Goal: Information Seeking & Learning: Learn about a topic

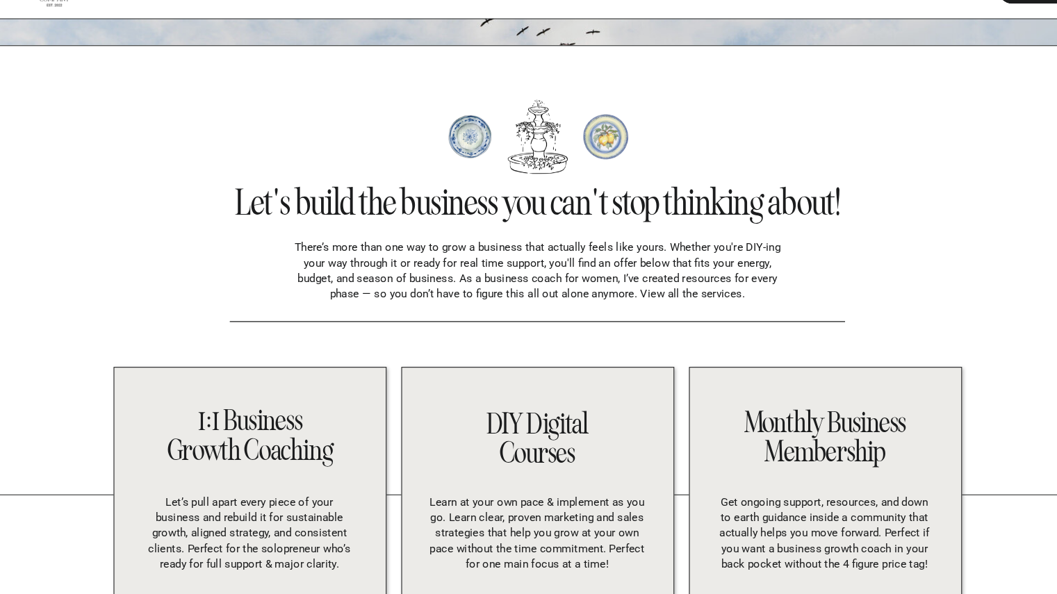
scroll to position [2442, 0]
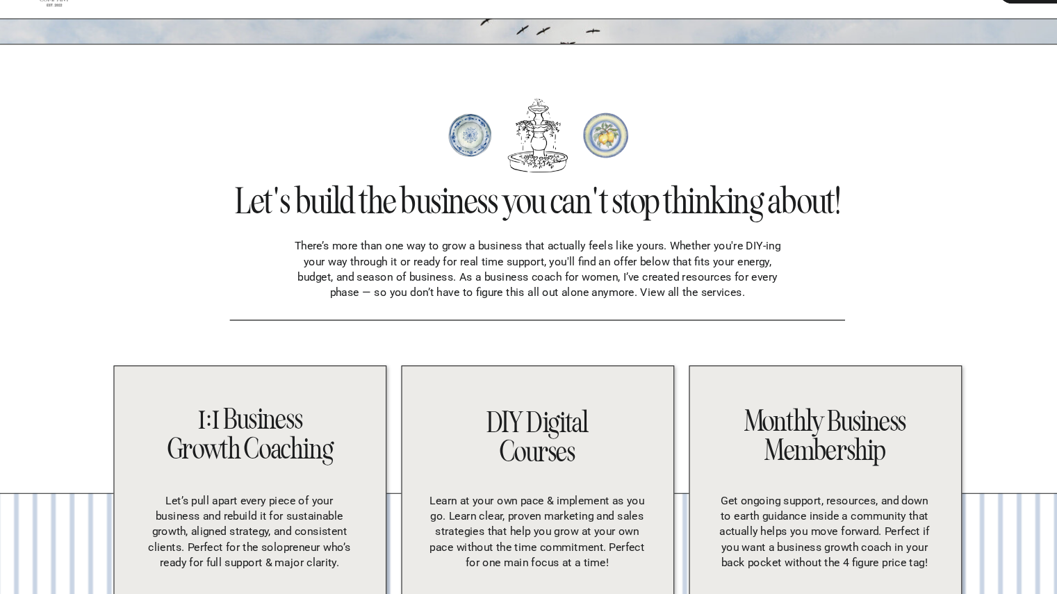
click at [655, 300] on p "There’s more than one way to grow a business that actually feels like yours. Wh…" at bounding box center [529, 287] width 470 height 56
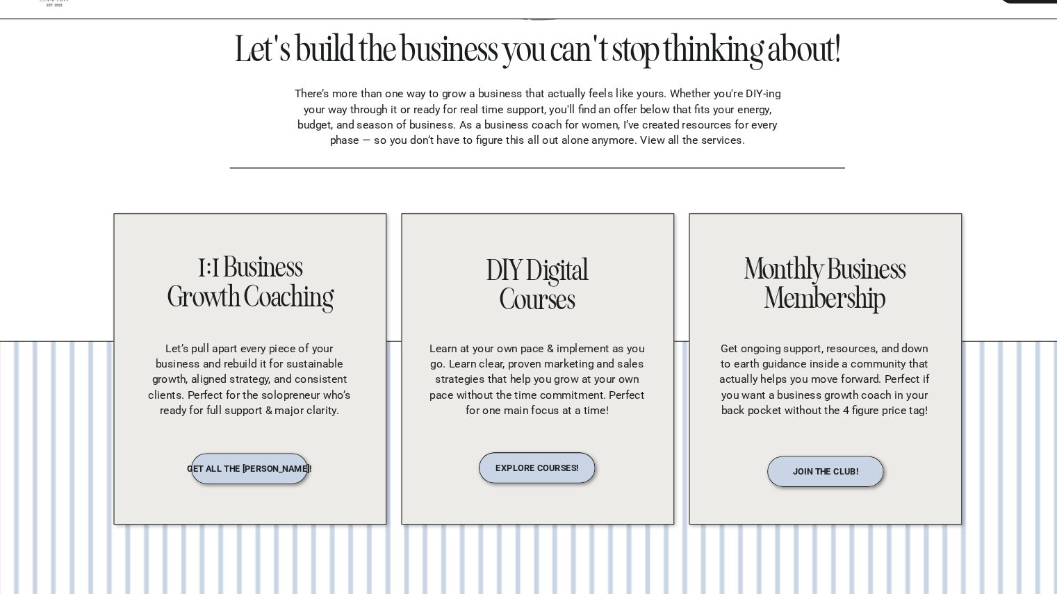
scroll to position [2588, 0]
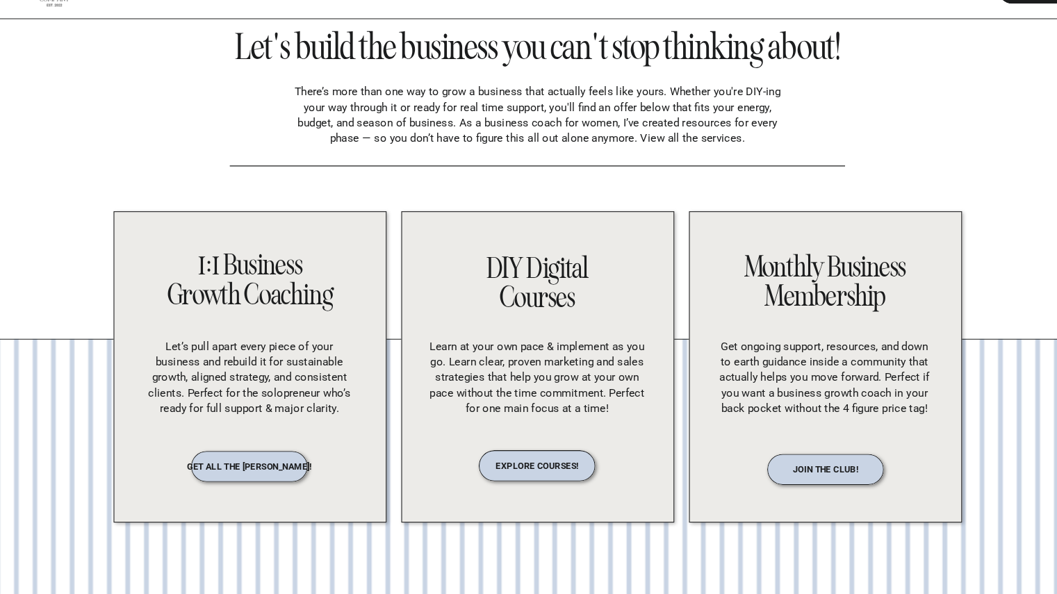
click at [227, 459] on div at bounding box center [257, 473] width 110 height 29
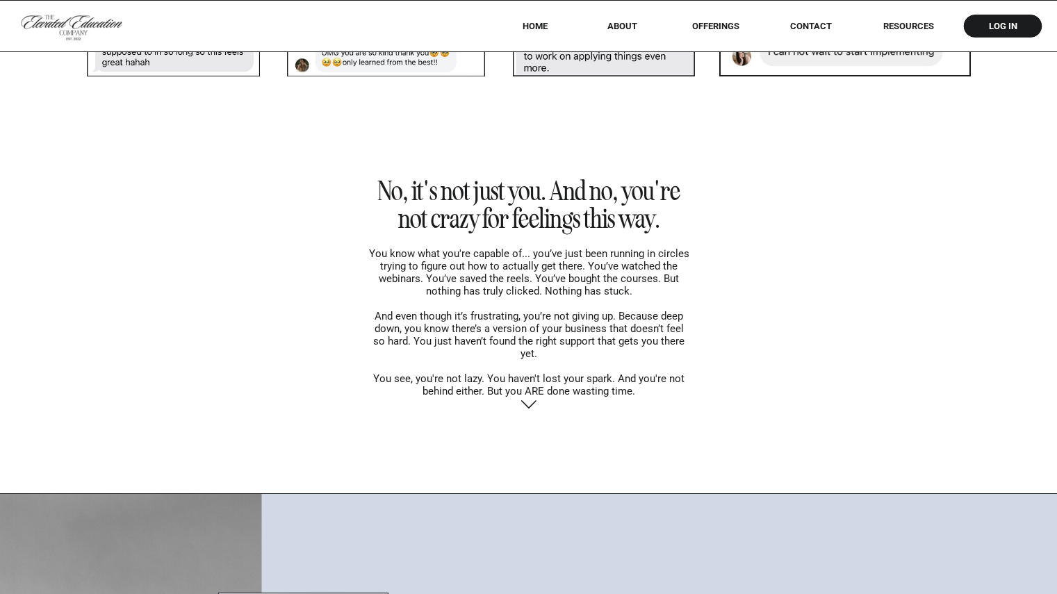
scroll to position [3739, 0]
click at [527, 402] on icon at bounding box center [529, 404] width 18 height 24
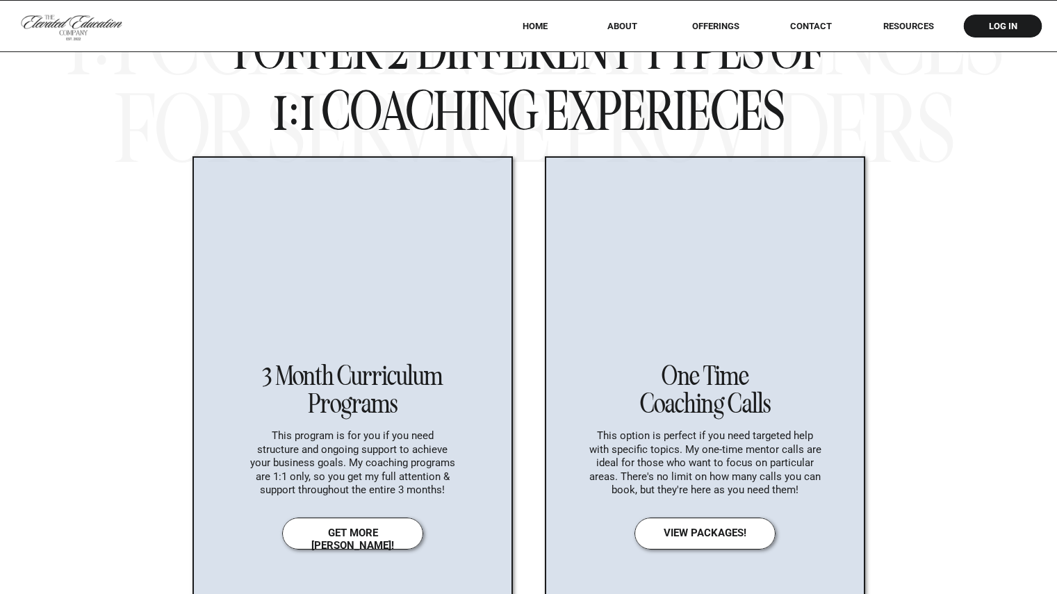
scroll to position [4791, 0]
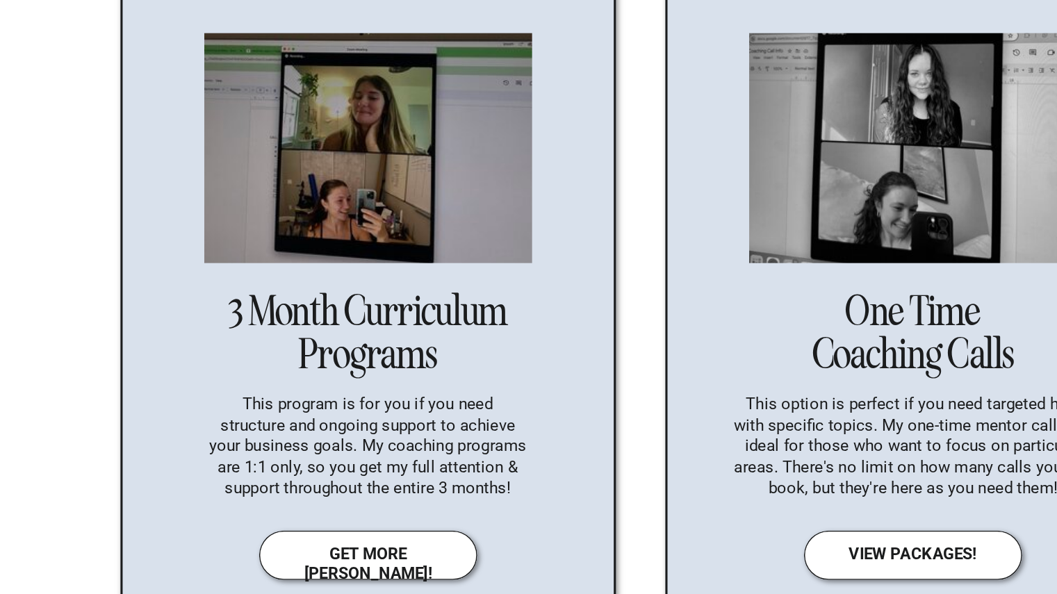
click at [340, 528] on nav "get more deets!" at bounding box center [353, 529] width 110 height 11
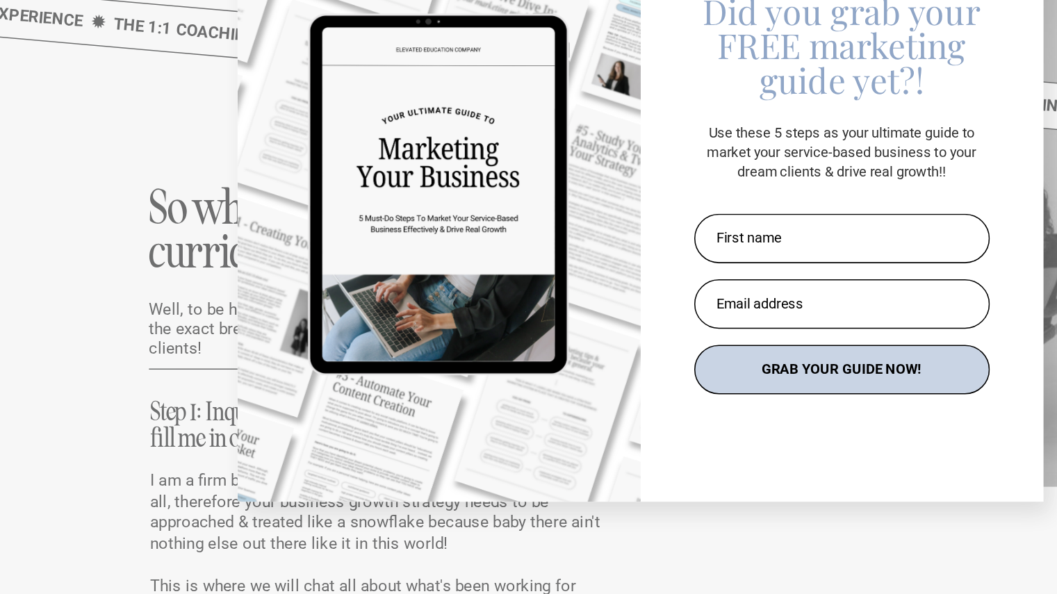
scroll to position [5437, 0]
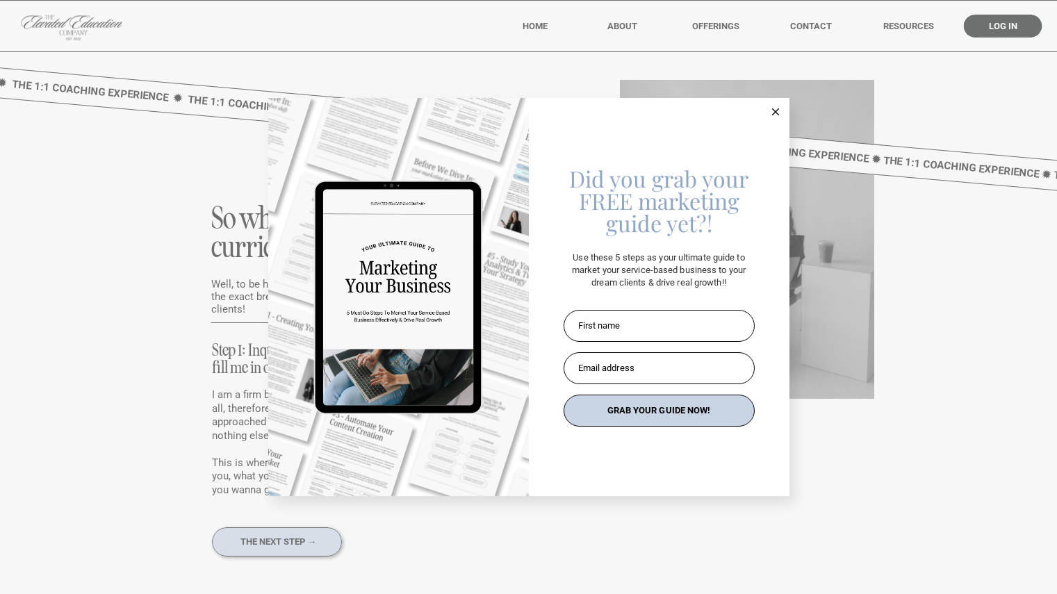
click at [775, 110] on icon at bounding box center [775, 111] width 7 height 7
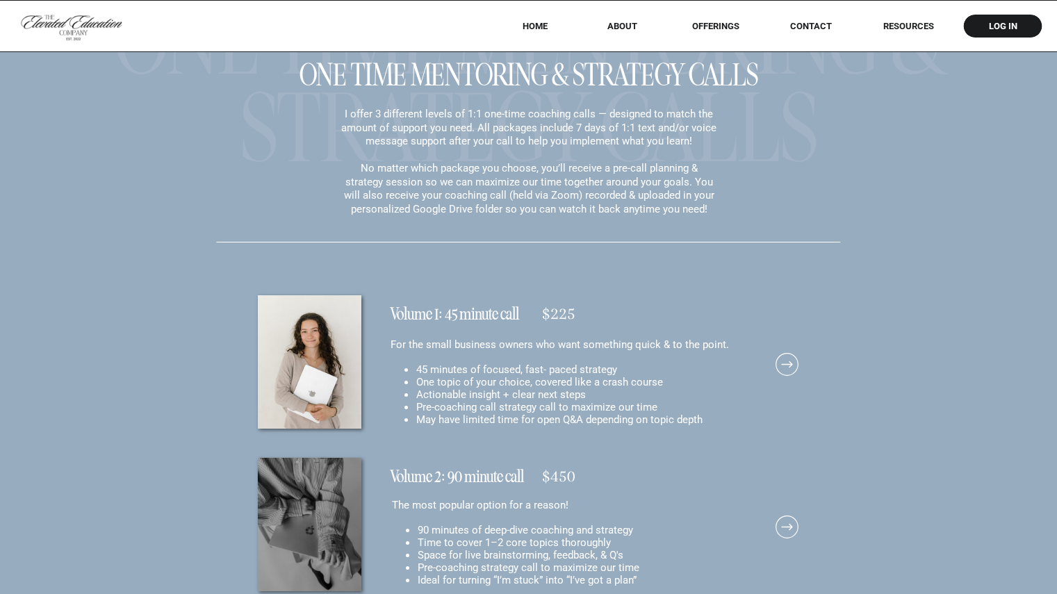
scroll to position [10023, 0]
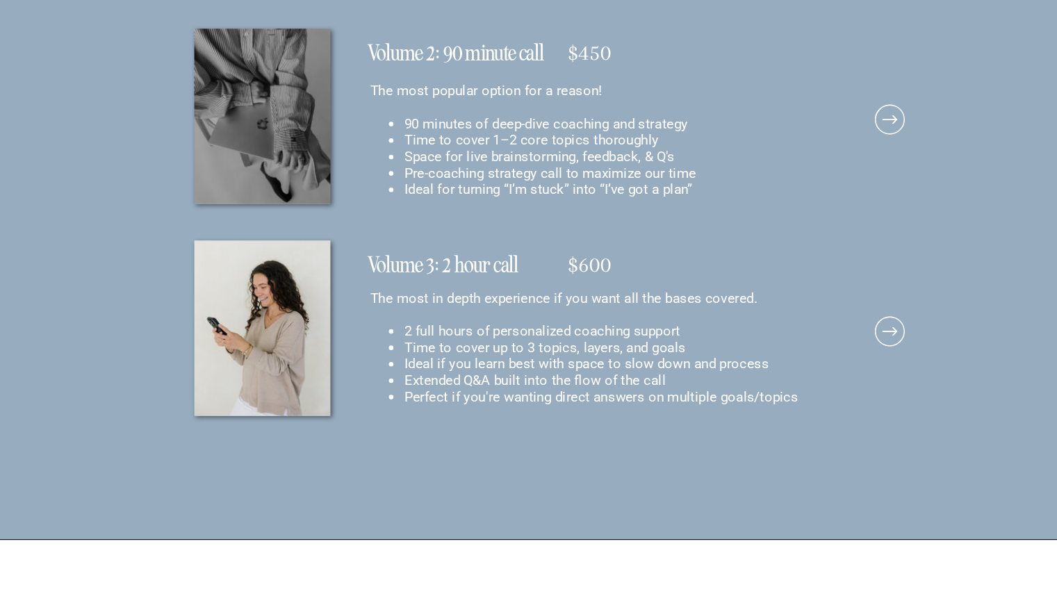
scroll to position [10299, 0]
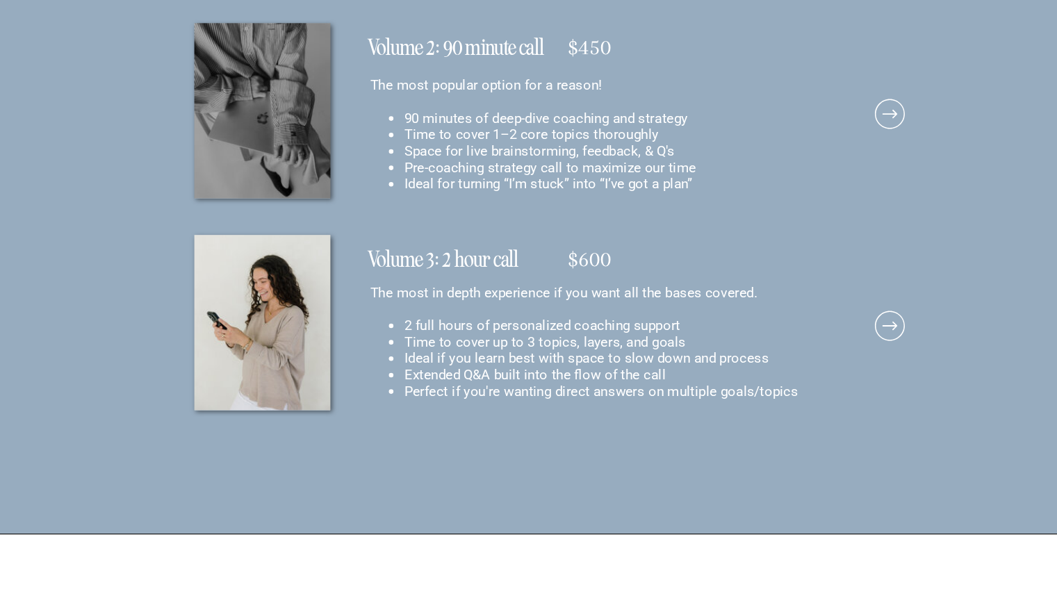
click at [458, 419] on li "Ideal if you learn best with space to slow down and process" at bounding box center [574, 414] width 314 height 13
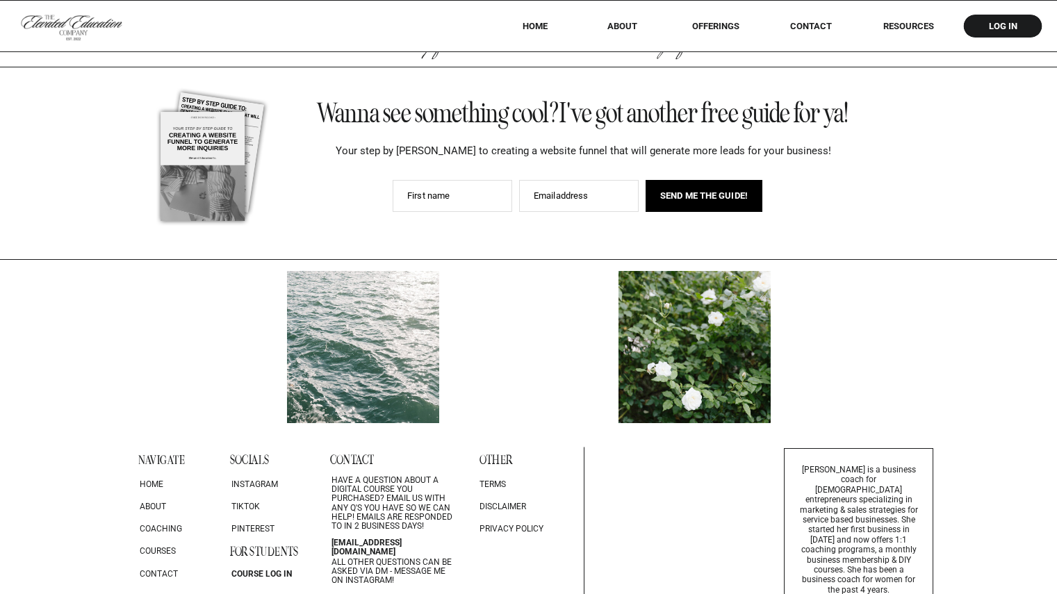
scroll to position [17773, 0]
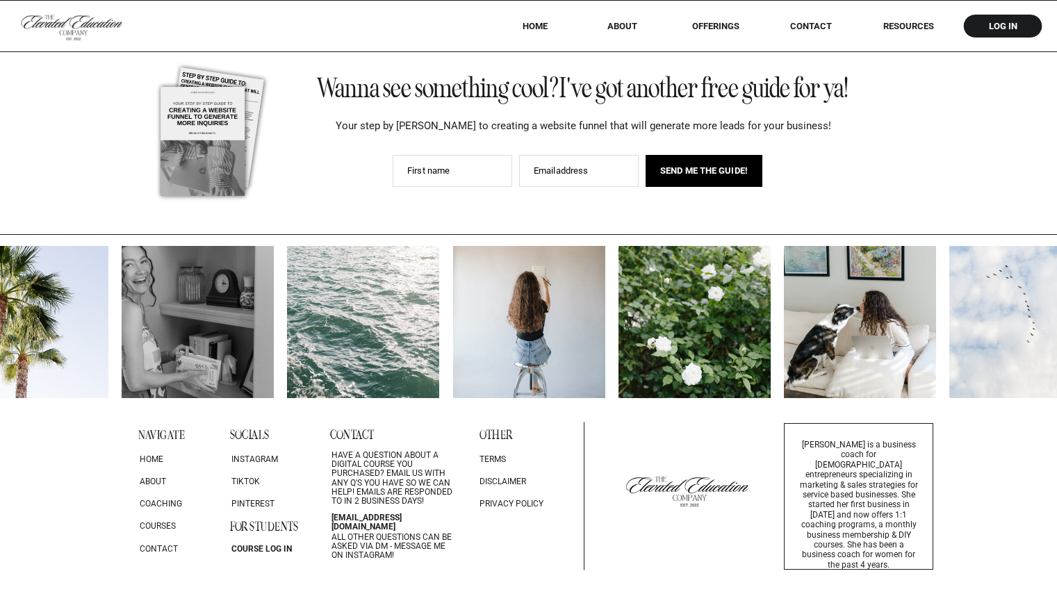
click at [928, 30] on nav "RESOURCES" at bounding box center [908, 26] width 89 height 10
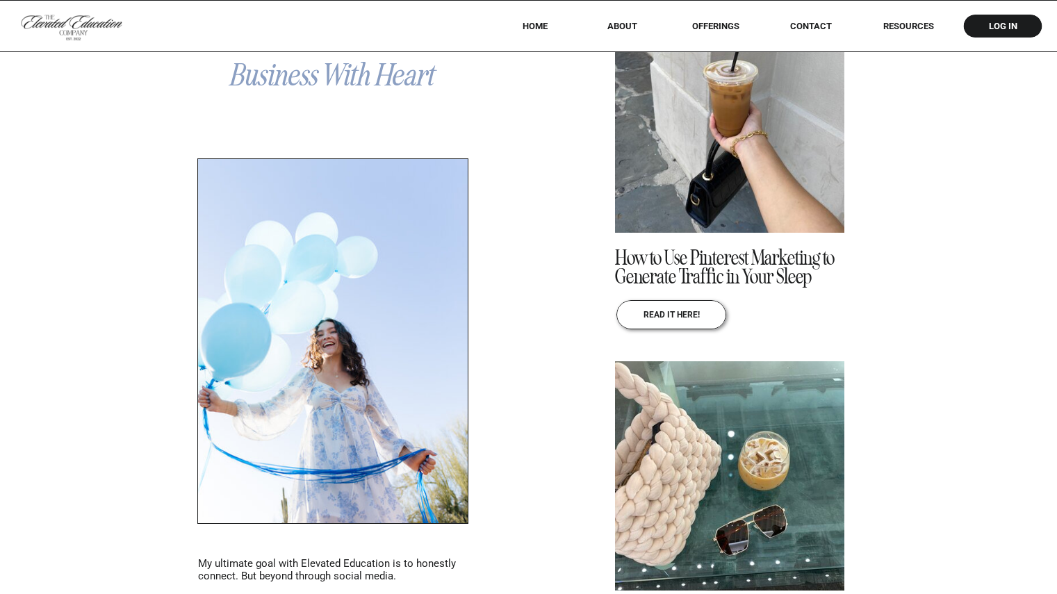
scroll to position [708, 0]
click at [717, 26] on nav "offerings" at bounding box center [715, 26] width 87 height 10
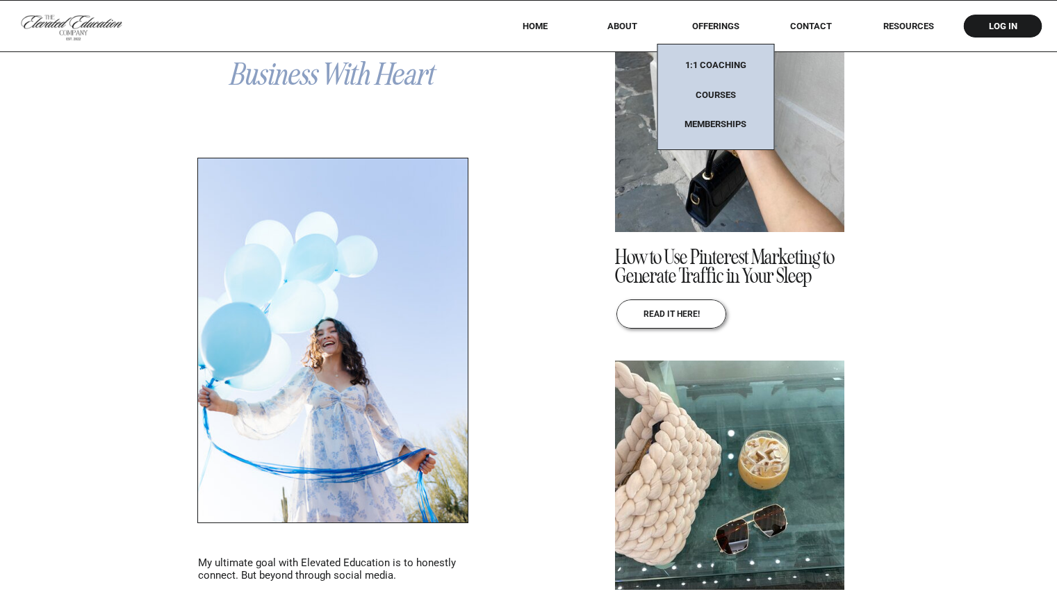
click at [720, 97] on nav "Courses" at bounding box center [715, 99] width 87 height 18
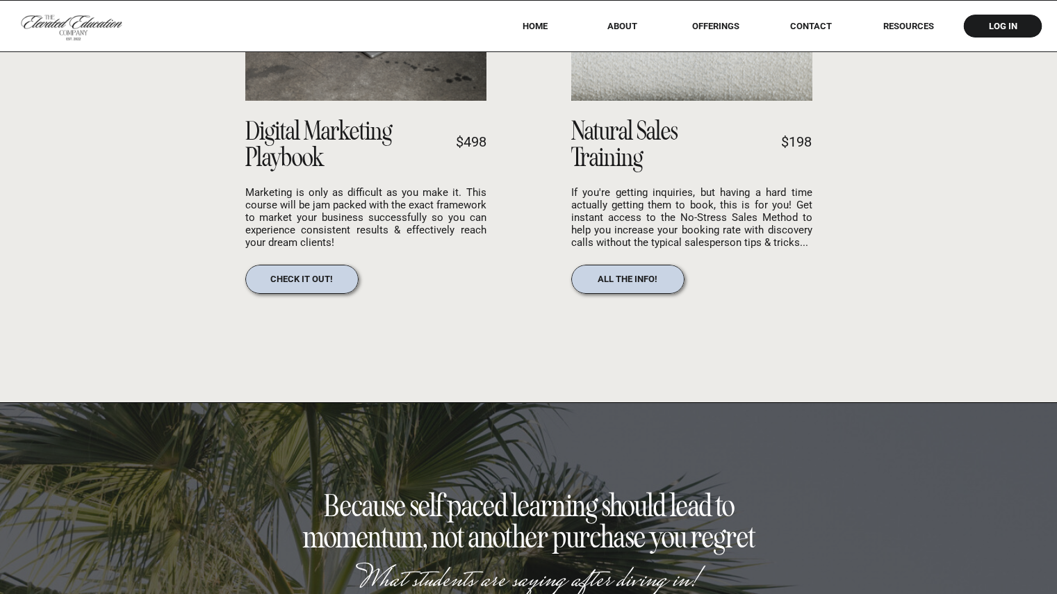
scroll to position [1876, 0]
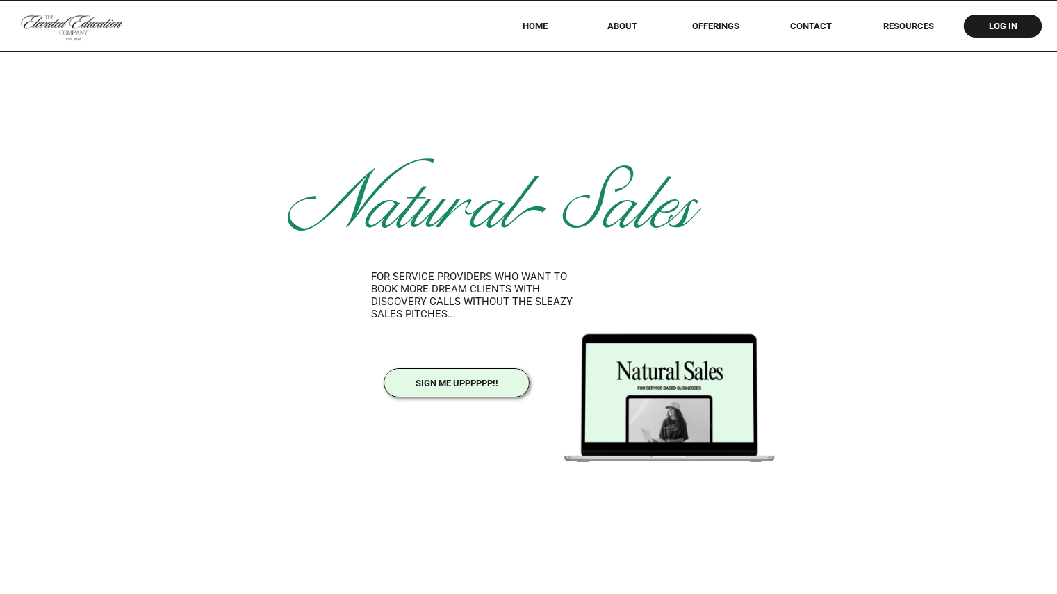
click at [546, 26] on nav "HOME" at bounding box center [535, 26] width 62 height 10
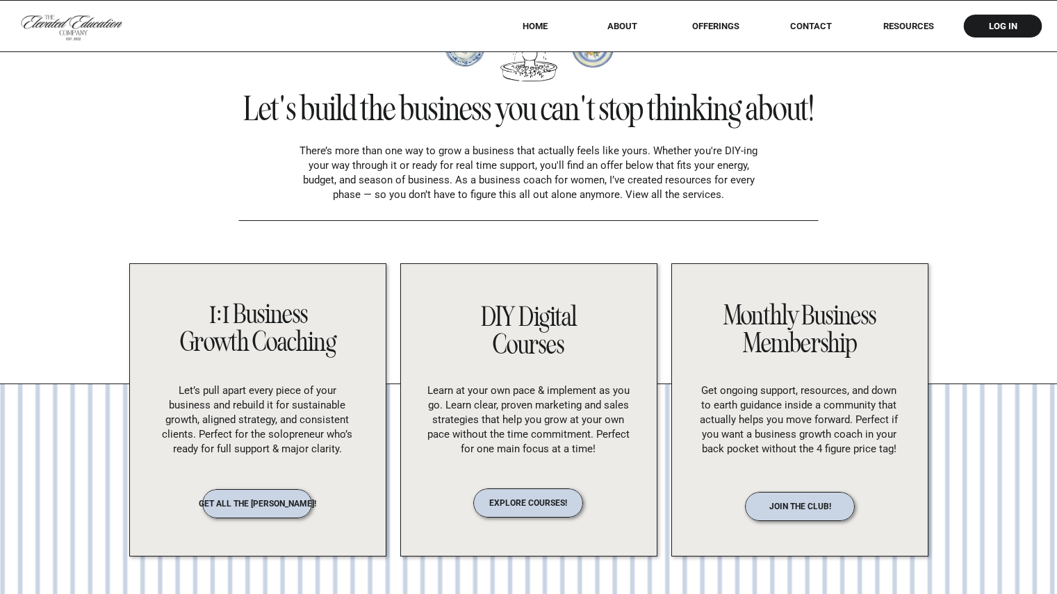
scroll to position [2571, 0]
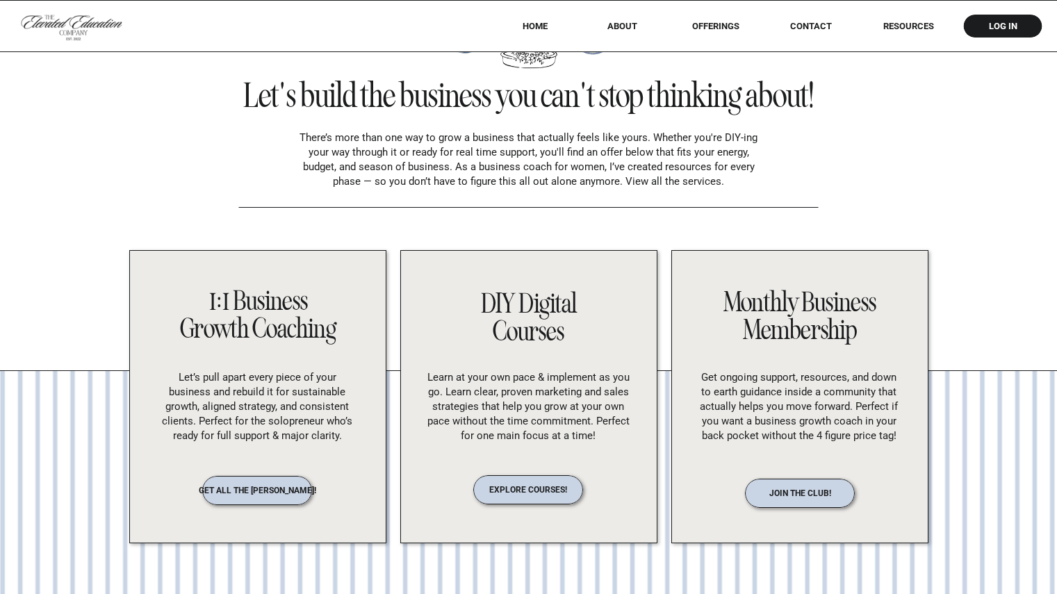
click at [808, 499] on div at bounding box center [800, 493] width 110 height 29
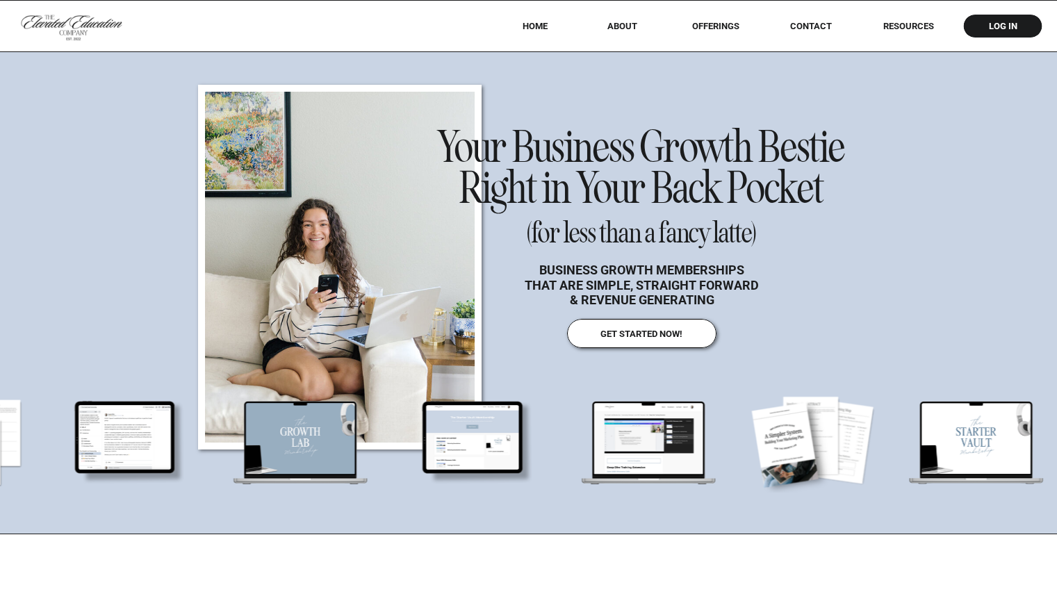
click at [814, 199] on h1 "Your Business Growth Bestie Right in Your Back Pocket" at bounding box center [641, 163] width 411 height 72
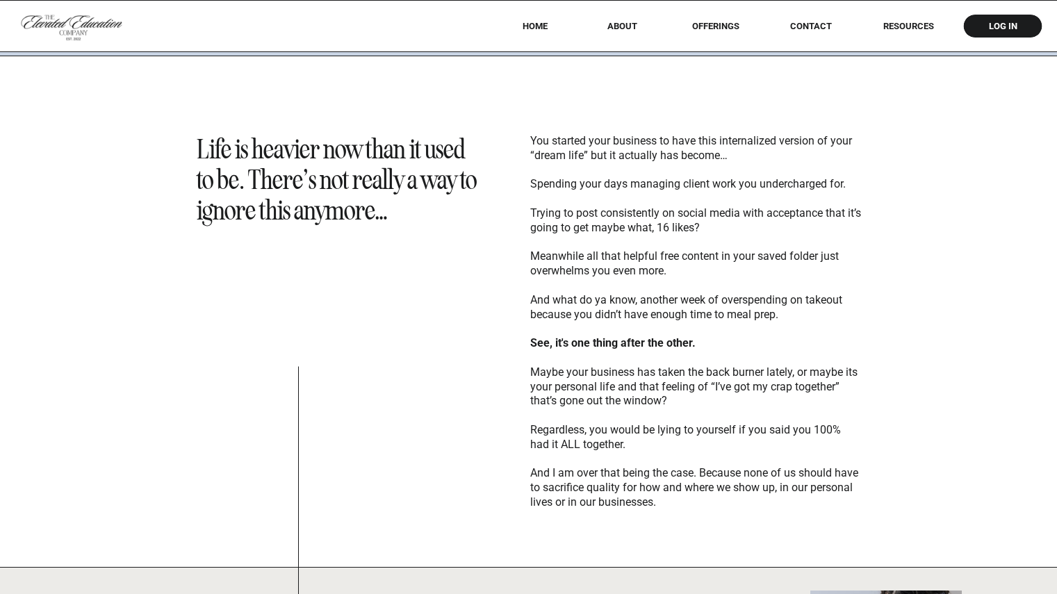
scroll to position [479, 0]
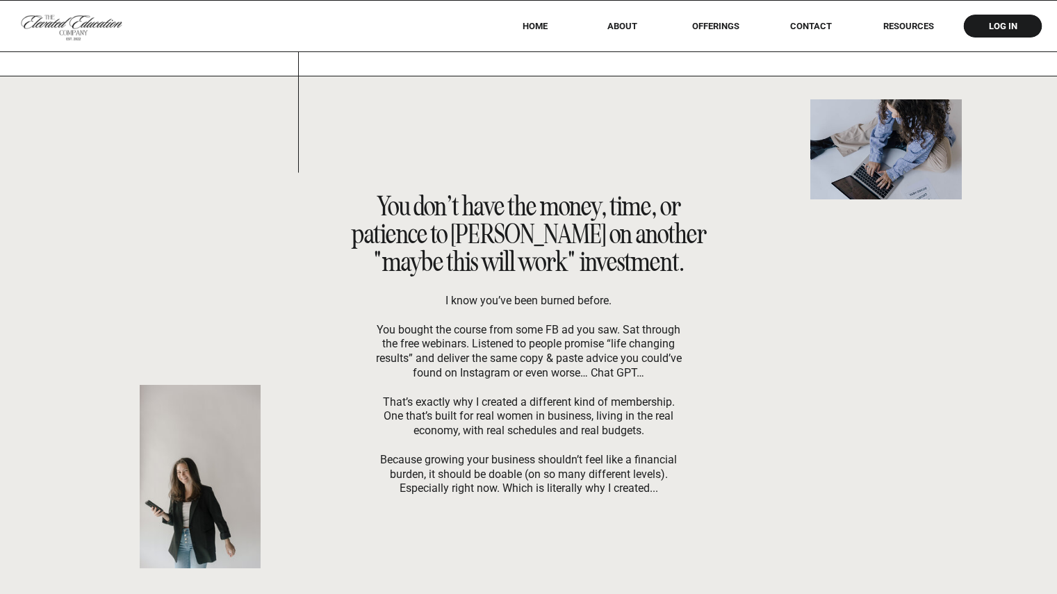
scroll to position [970, 0]
